Goal: Check status: Check status

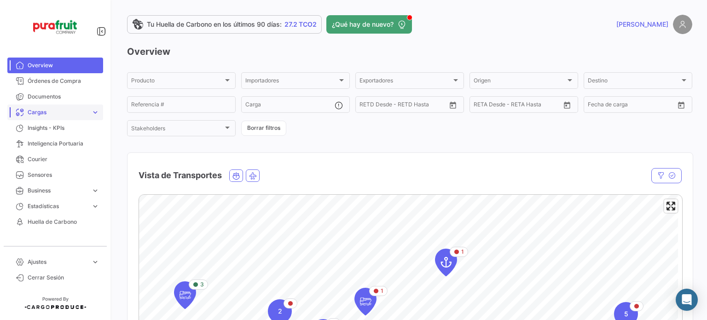
click at [60, 112] on span "Cargas" at bounding box center [58, 112] width 60 height 8
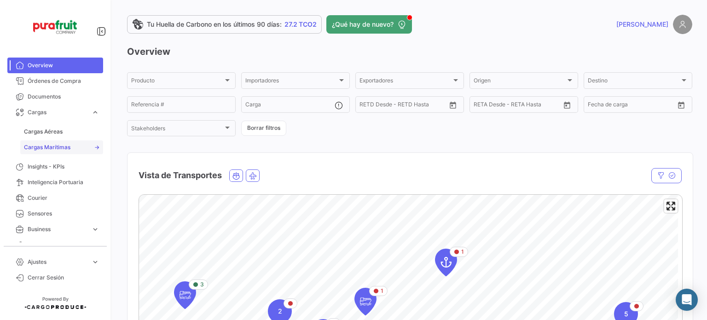
click at [55, 146] on span "Cargas Marítimas" at bounding box center [47, 147] width 46 height 8
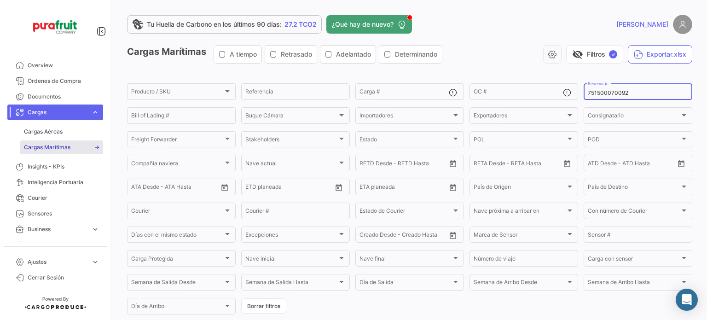
click at [605, 94] on input "751500070092" at bounding box center [638, 93] width 100 height 6
paste input "259995496"
type input "259995496"
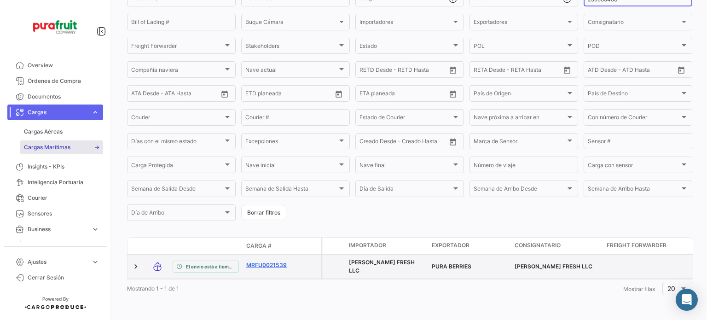
scroll to position [102, 0]
click at [265, 261] on link "MRFU0021539" at bounding box center [270, 265] width 48 height 8
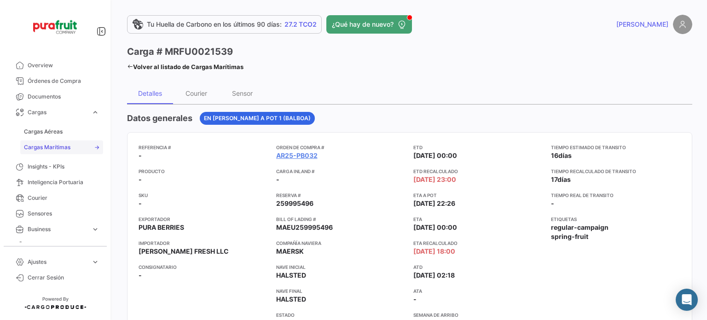
click at [62, 145] on span "Cargas Marítimas" at bounding box center [47, 147] width 46 height 8
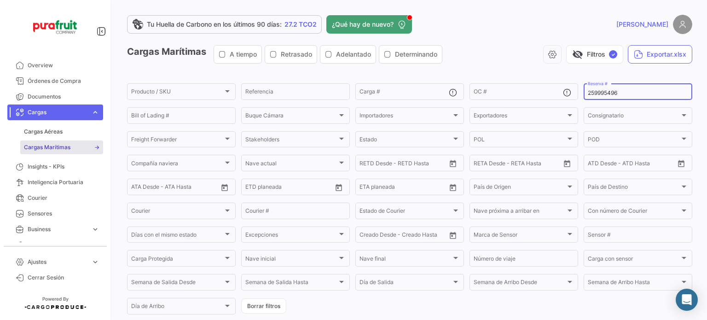
click at [593, 93] on input "259995496" at bounding box center [638, 93] width 100 height 6
paste input "EBKG1410068"
type input "EBKG14100686"
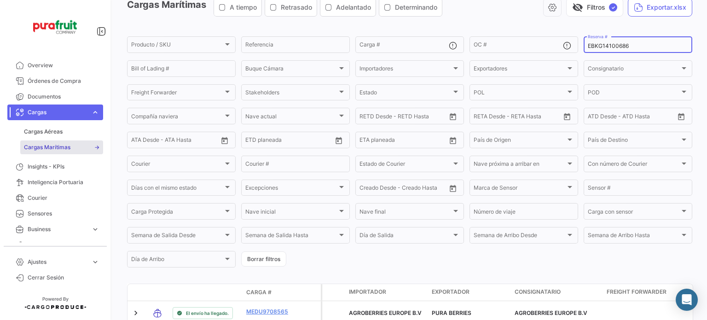
scroll to position [102, 0]
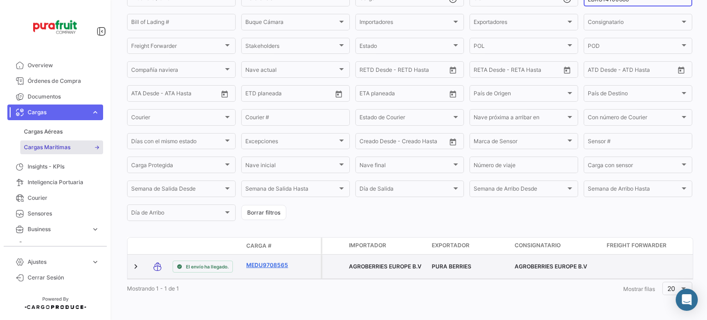
click at [281, 261] on link "MEDU9708565" at bounding box center [270, 265] width 48 height 8
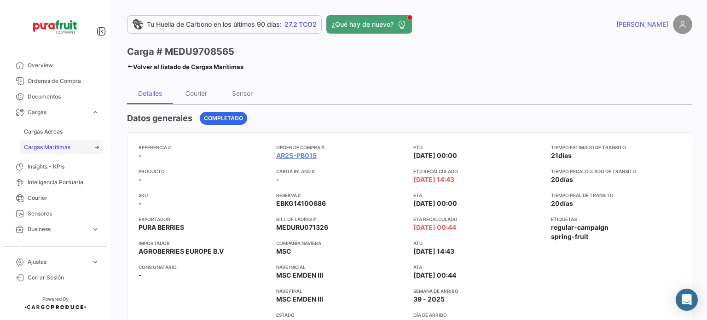
click at [89, 146] on link "Cargas Marítimas" at bounding box center [61, 147] width 83 height 14
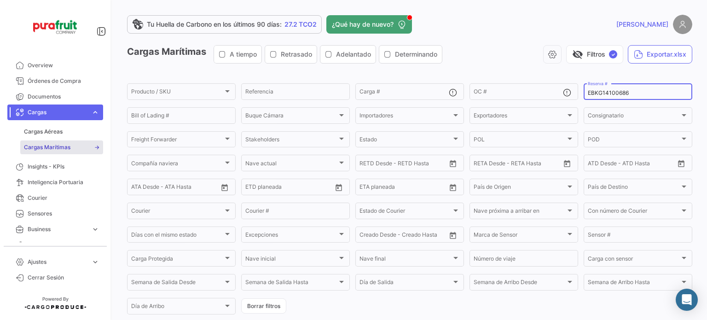
click at [591, 92] on input "EBKG14100686" at bounding box center [638, 93] width 100 height 6
paste input "MBM250034003"
type input "MBM250034003"
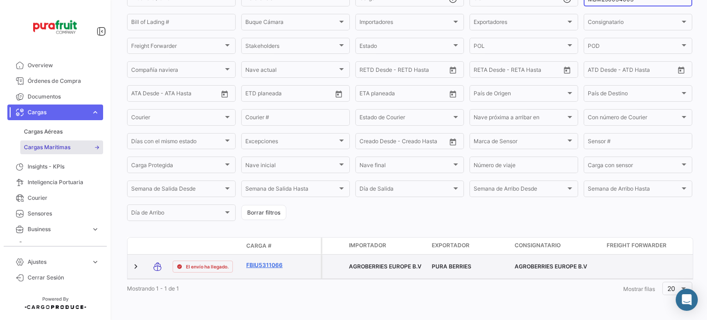
click at [258, 261] on link "FBIU5311066" at bounding box center [270, 265] width 48 height 8
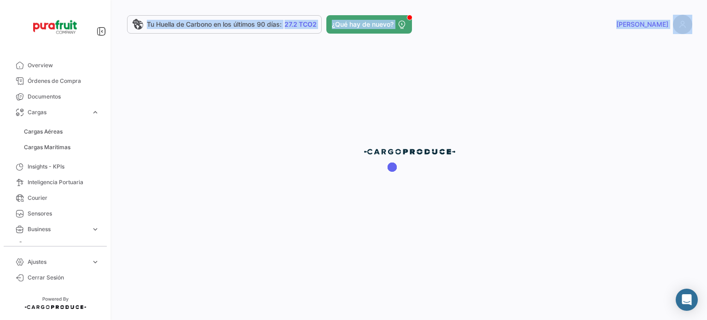
click at [258, 257] on div at bounding box center [409, 160] width 595 height 320
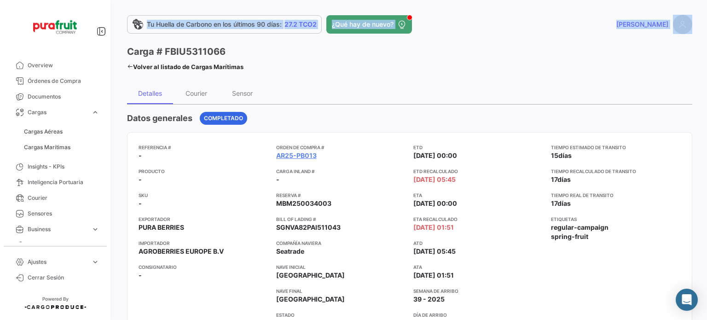
scroll to position [92, 0]
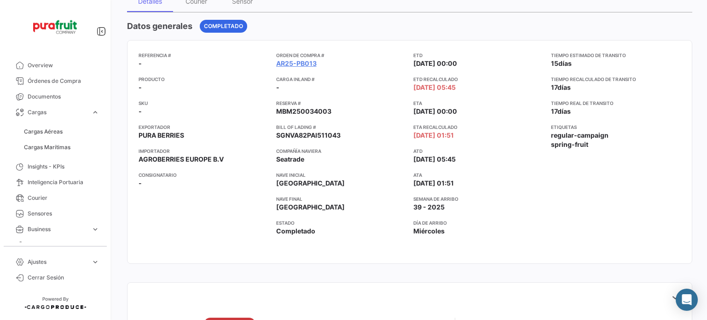
click at [189, 249] on div "Referencia # - Producto - SKU - Exportador PURA BERRIES Importador AGROBERRIES …" at bounding box center [204, 152] width 130 height 201
click at [61, 148] on span "Cargas Marítimas" at bounding box center [47, 147] width 46 height 8
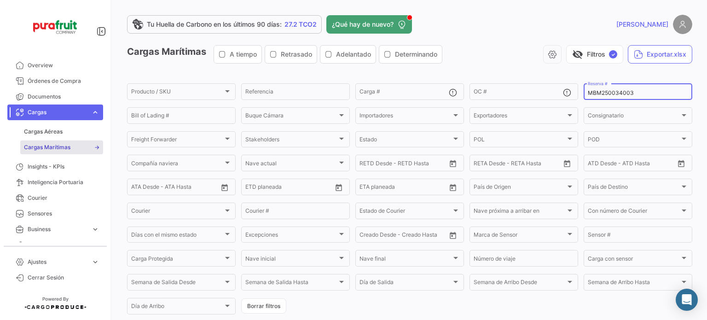
click at [588, 89] on div "MBM250034003 Reserva #" at bounding box center [638, 91] width 100 height 18
click at [598, 95] on input "MBM250034003" at bounding box center [638, 93] width 100 height 6
paste input "4"
type input "MBM250034004"
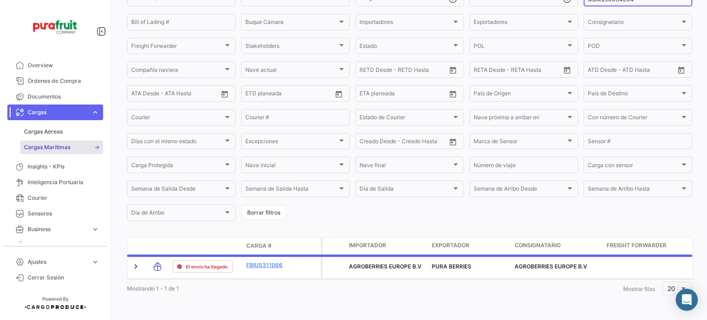
scroll to position [102, 0]
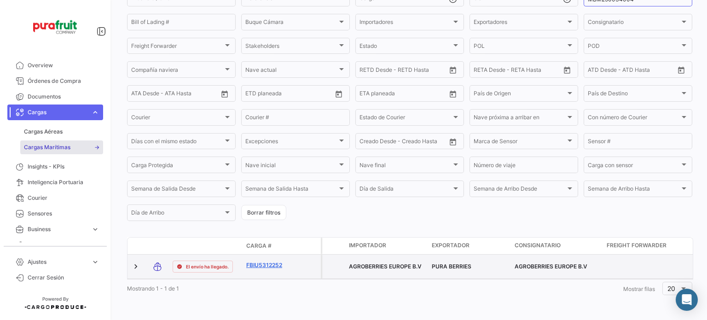
click at [279, 261] on link "FBIU5312252" at bounding box center [270, 265] width 48 height 8
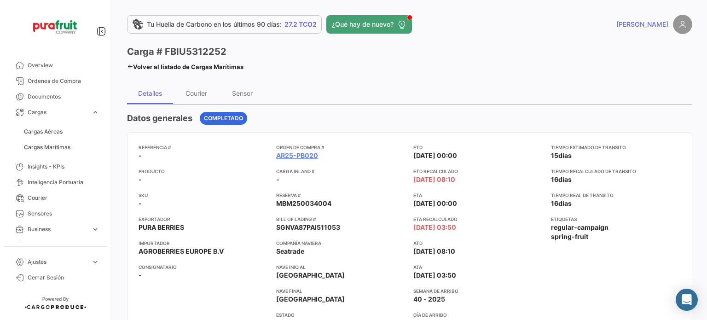
click at [379, 144] on app-card-info-title "Orden de Compra #" at bounding box center [341, 147] width 130 height 7
